Goal: Check status: Check status

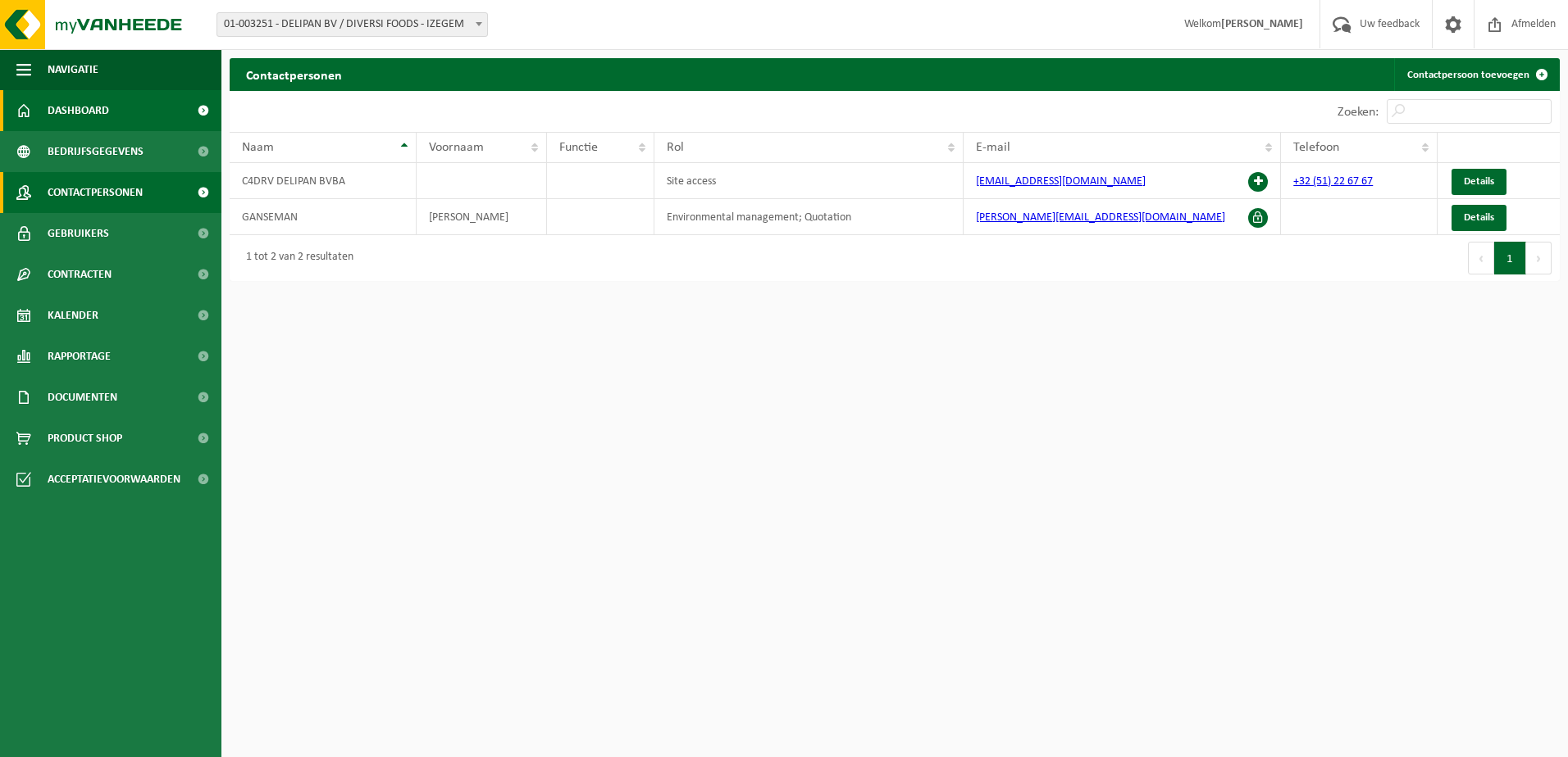
click at [75, 106] on span "Dashboard" at bounding box center [78, 110] width 62 height 41
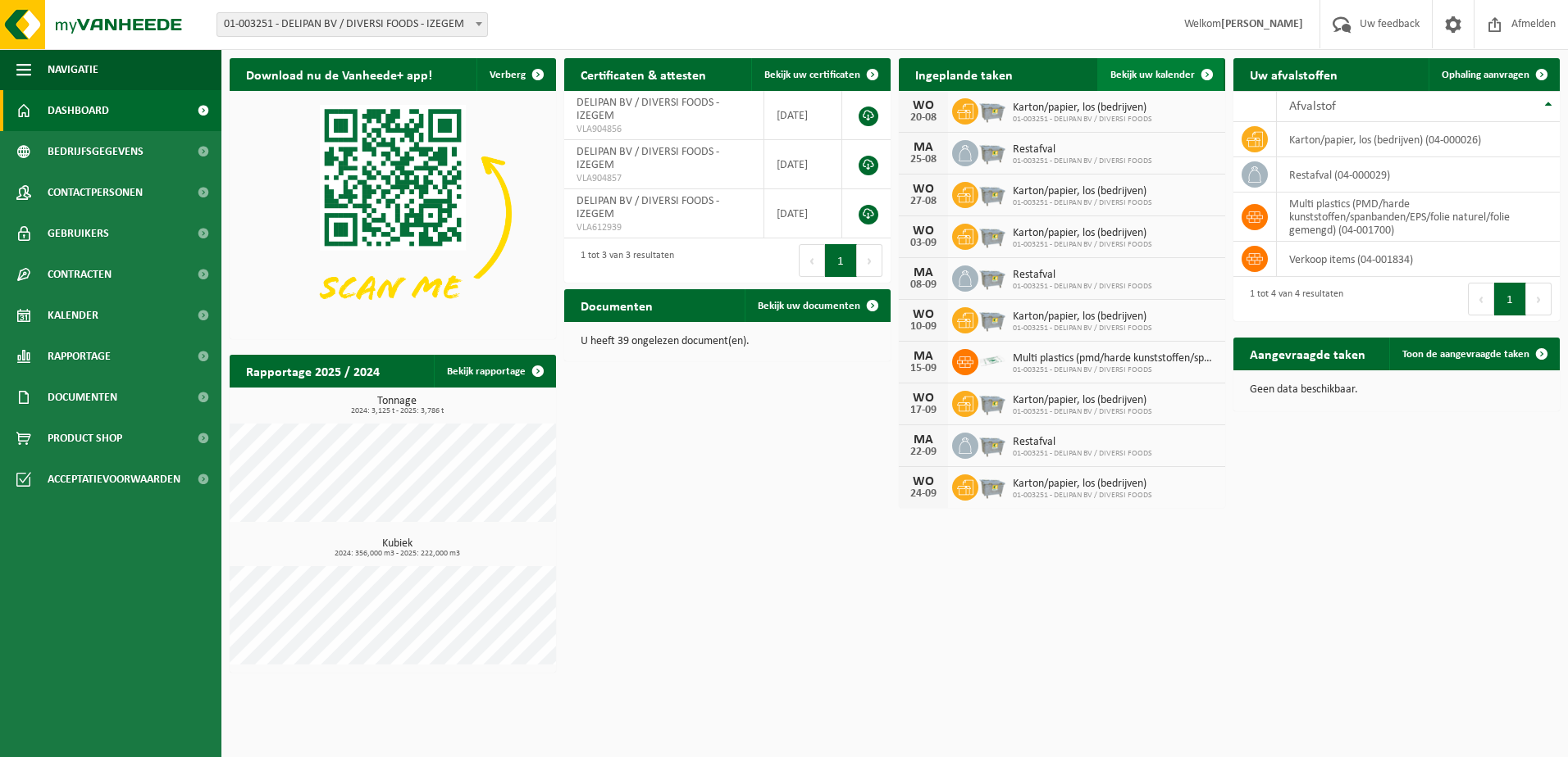
click at [1117, 79] on span "Bekijk uw kalender" at bounding box center [1152, 74] width 84 height 11
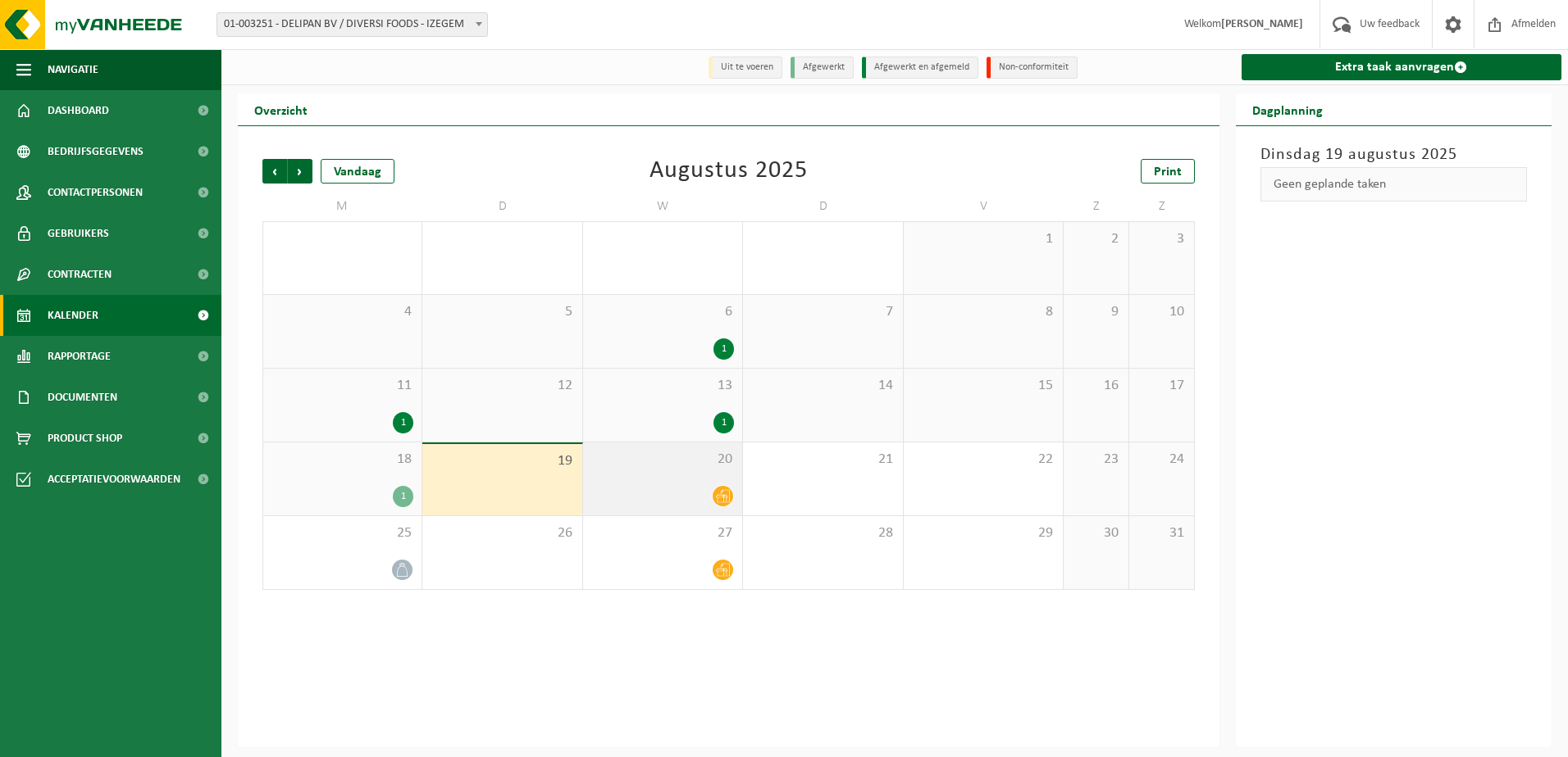
click at [723, 499] on icon at bounding box center [722, 496] width 14 height 14
